Goal: Information Seeking & Learning: Learn about a topic

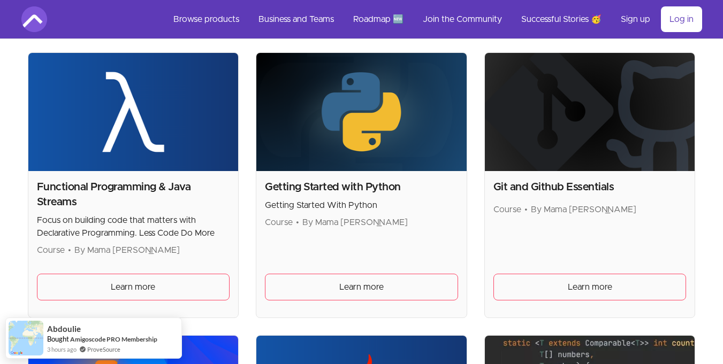
scroll to position [578, 0]
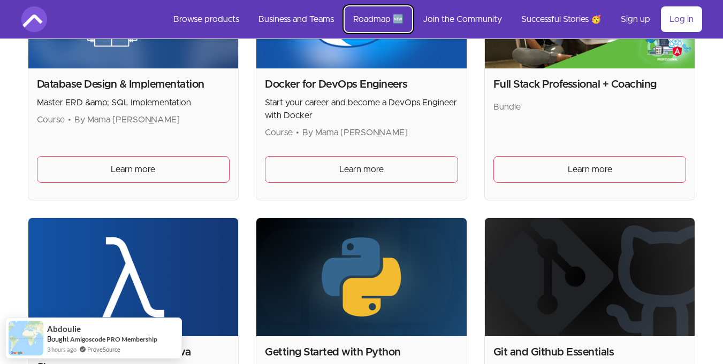
click at [378, 20] on link "Roadmap 🆕" at bounding box center [377, 19] width 67 height 26
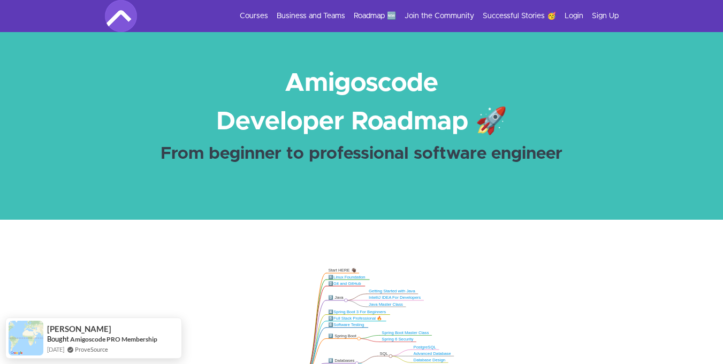
click at [317, 21] on div "Courses Business and Teams Roadmap 🆕 Join the Community Successful Stories 🥳 Lo…" at bounding box center [361, 16] width 513 height 32
click at [311, 11] on link "Business and Teams" at bounding box center [311, 16] width 68 height 11
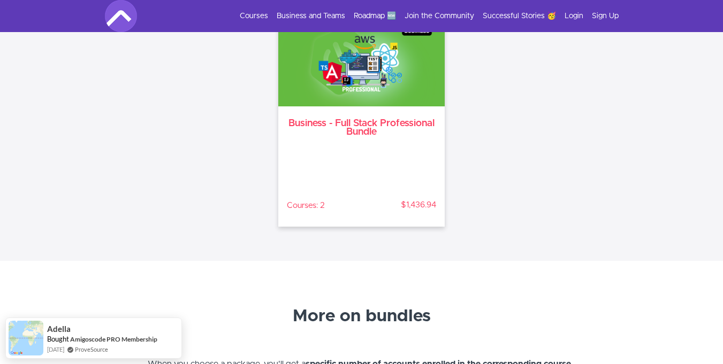
scroll to position [1540, 0]
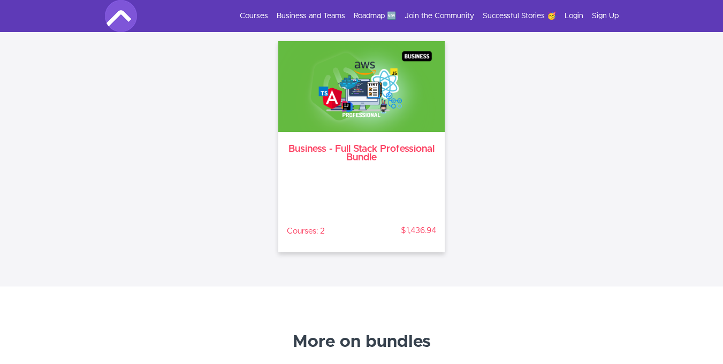
click at [338, 148] on h3 "Business - Full Stack Professional Bundle" at bounding box center [362, 153] width 150 height 17
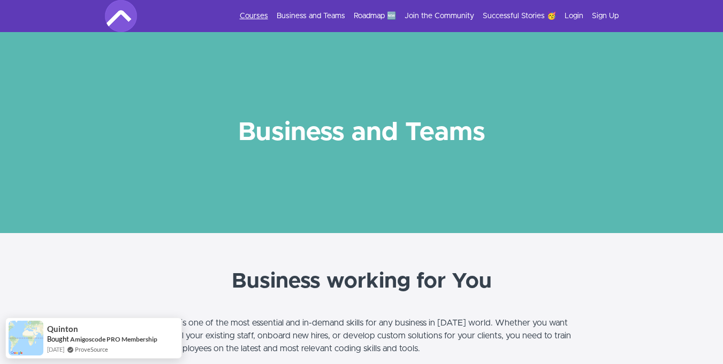
click at [262, 13] on link "Courses" at bounding box center [254, 16] width 28 height 11
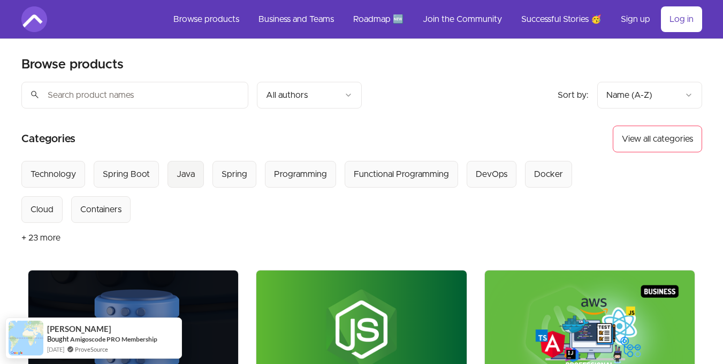
click at [193, 180] on div "Java" at bounding box center [186, 174] width 18 height 13
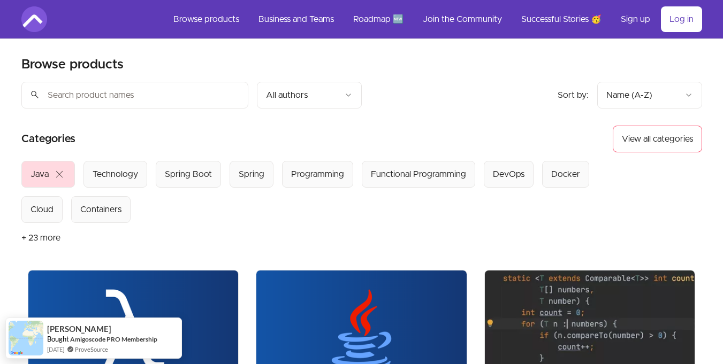
click at [64, 174] on span "close" at bounding box center [59, 174] width 13 height 13
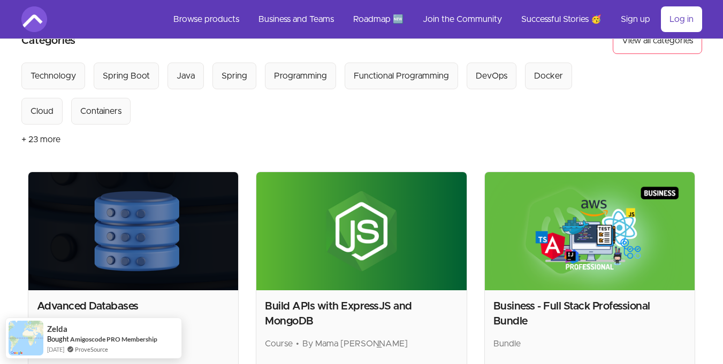
scroll to position [193, 0]
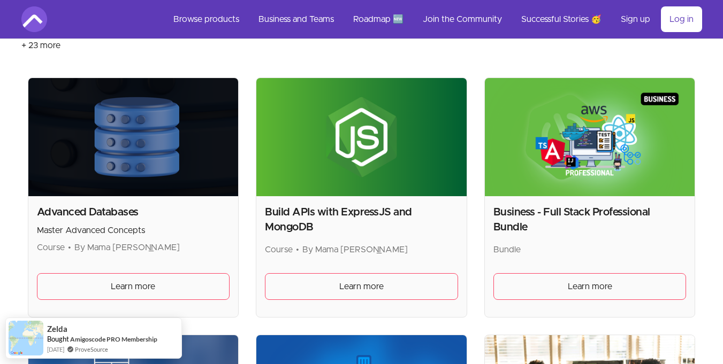
drag, startPoint x: 122, startPoint y: 214, endPoint x: 118, endPoint y: 263, distance: 48.3
click at [121, 216] on h2 "Advanced Databases" at bounding box center [133, 212] width 193 height 15
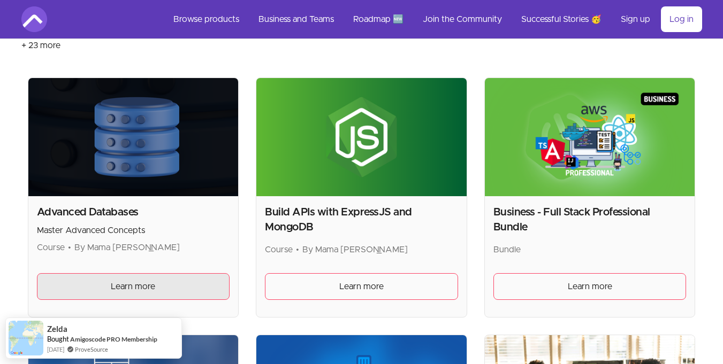
click at [117, 289] on span "Learn more" at bounding box center [133, 286] width 44 height 13
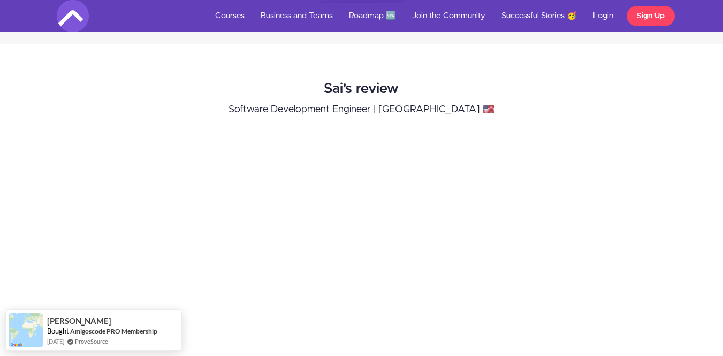
scroll to position [1348, 0]
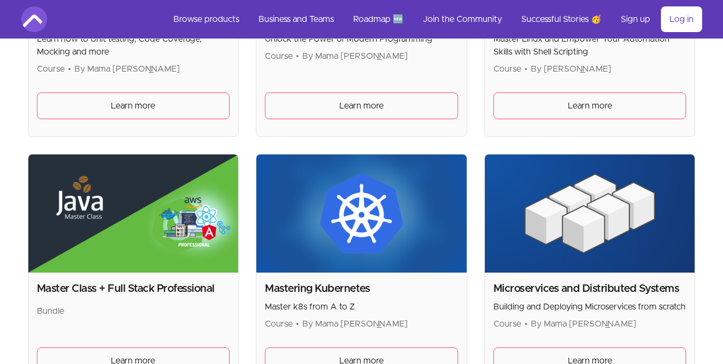
scroll to position [1822, 0]
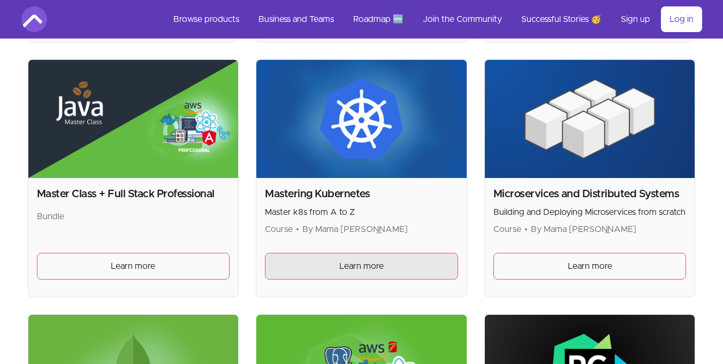
click at [385, 257] on link "Learn more" at bounding box center [361, 266] width 193 height 27
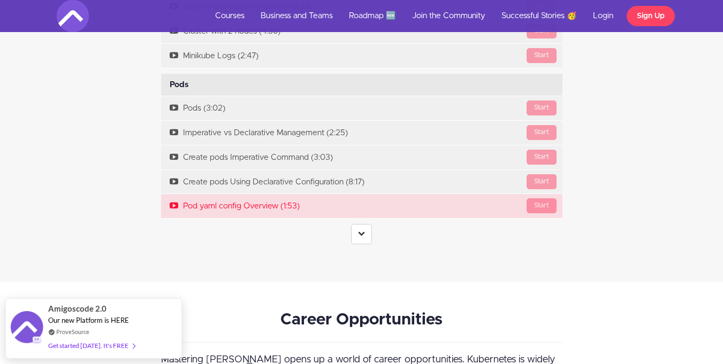
scroll to position [2407, 0]
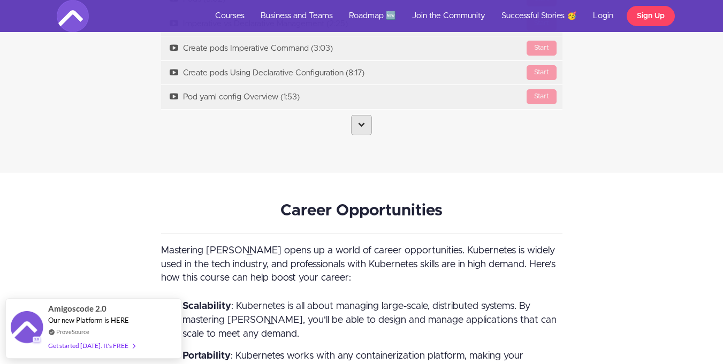
click at [355, 128] on link at bounding box center [361, 125] width 21 height 20
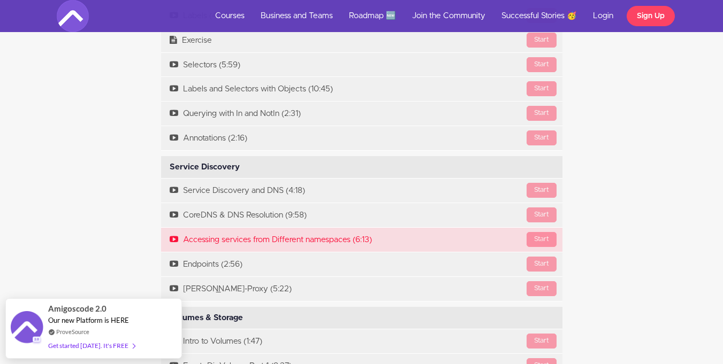
scroll to position [3851, 0]
